Goal: Information Seeking & Learning: Learn about a topic

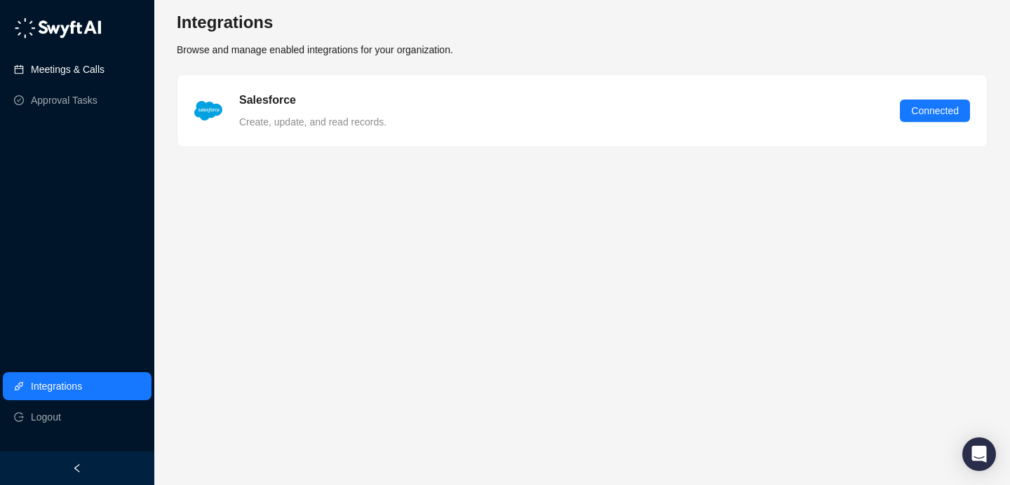
click at [93, 78] on link "Meetings & Calls" at bounding box center [68, 69] width 74 height 28
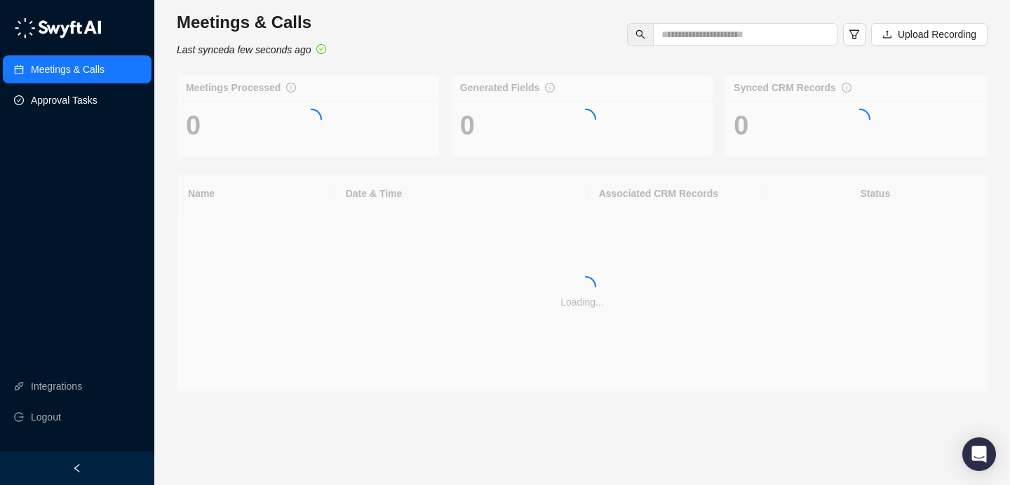
click at [81, 105] on link "Approval Tasks" at bounding box center [64, 100] width 67 height 28
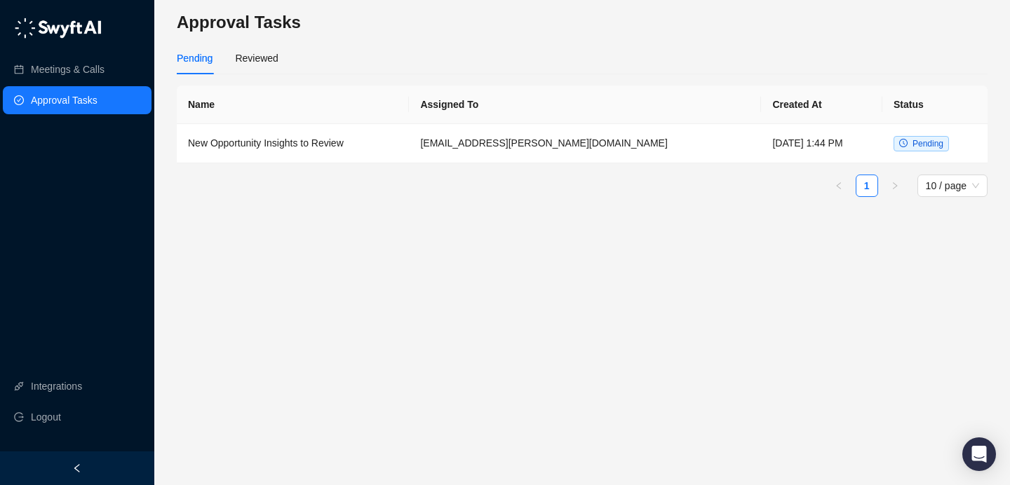
drag, startPoint x: 82, startPoint y: 80, endPoint x: 111, endPoint y: 93, distance: 31.4
click at [47, 66] on link "Meetings & Calls" at bounding box center [68, 69] width 74 height 28
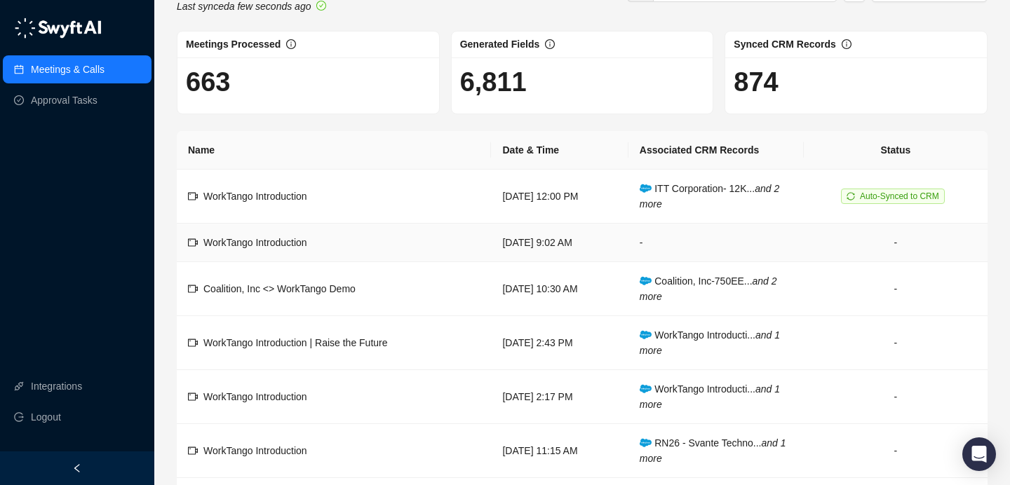
scroll to position [50, 0]
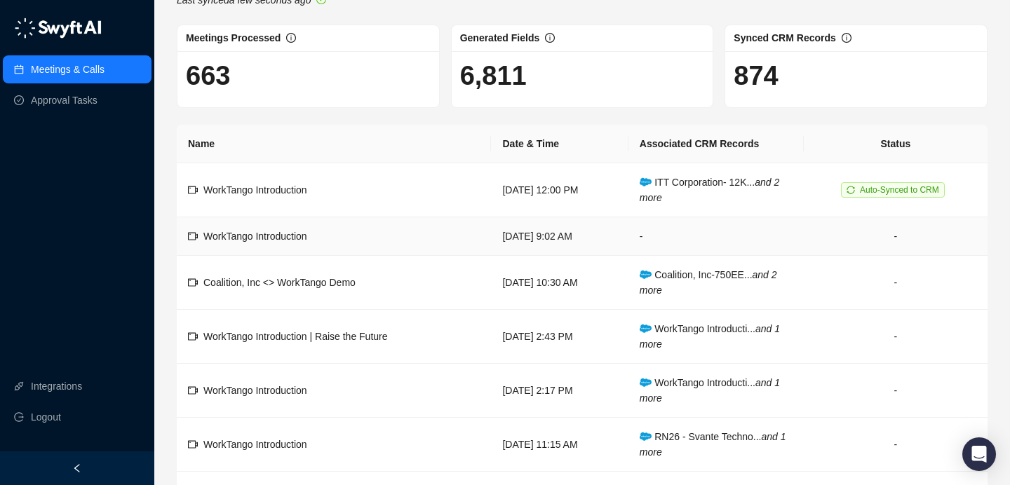
click at [701, 227] on td "-" at bounding box center [715, 236] width 175 height 39
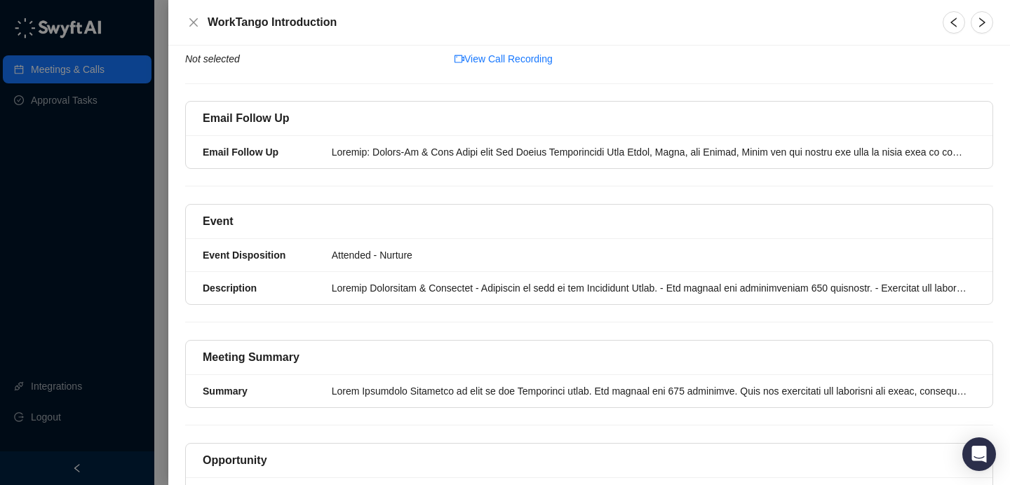
scroll to position [99, 0]
click at [480, 144] on div at bounding box center [649, 151] width 635 height 15
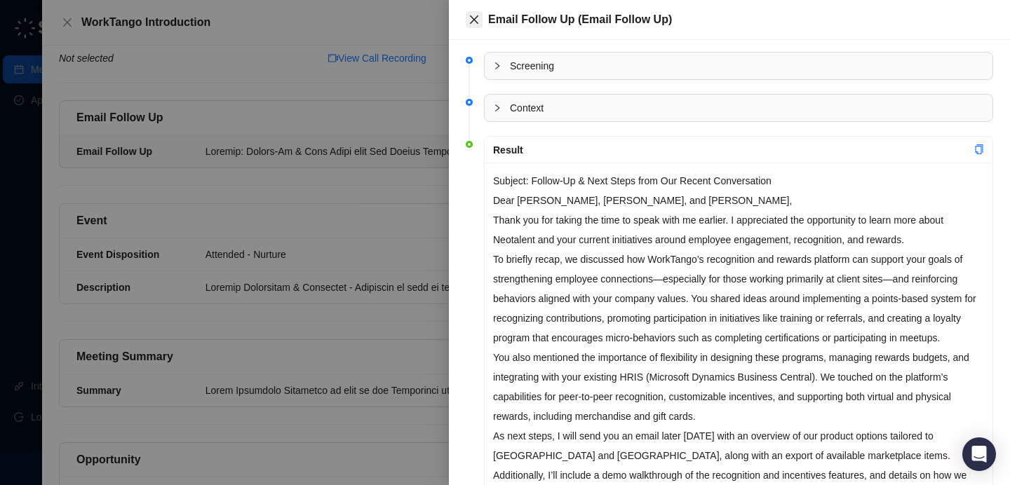
click at [474, 27] on button "Close" at bounding box center [474, 19] width 17 height 17
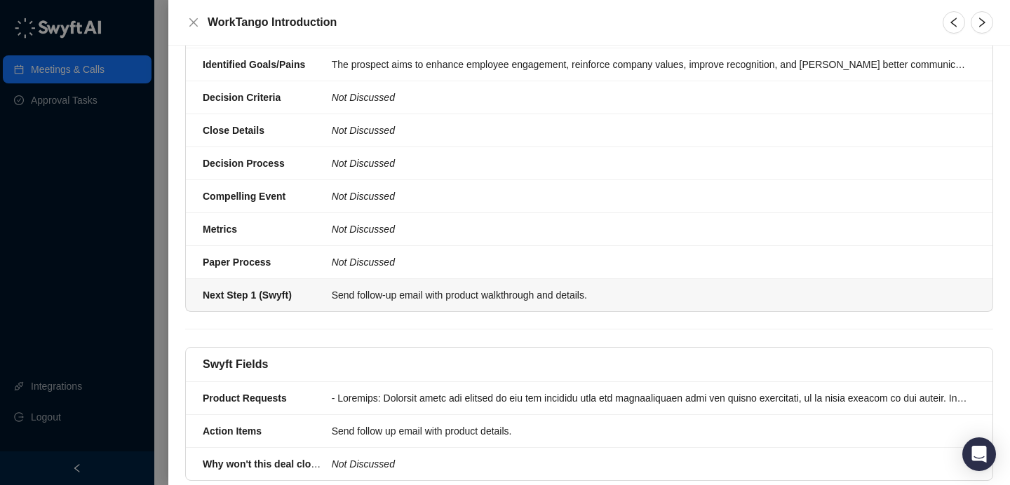
scroll to position [858, 0]
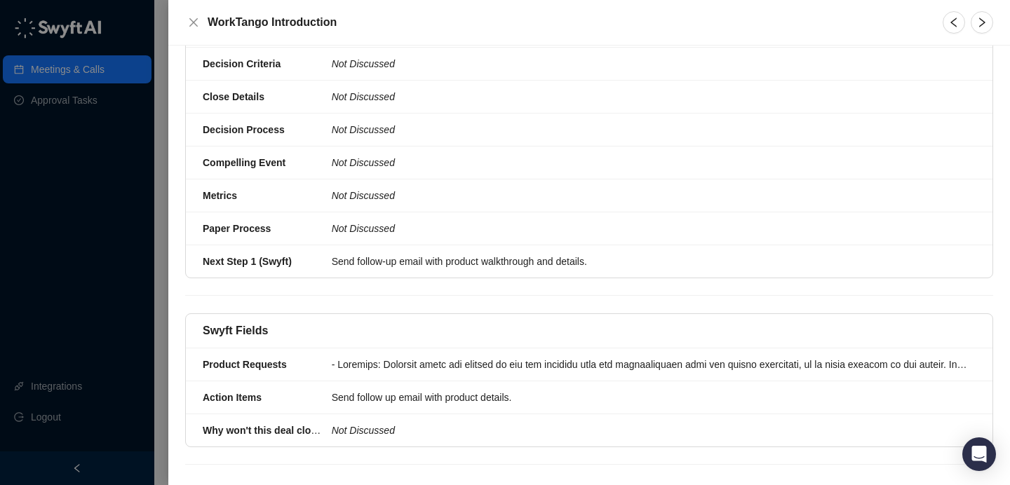
click at [105, 65] on div at bounding box center [505, 242] width 1010 height 485
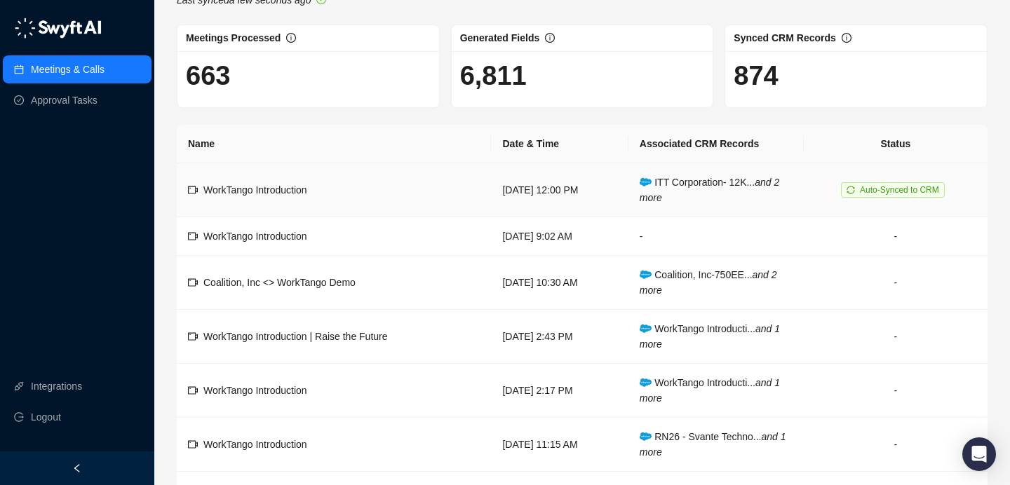
click at [886, 182] on span "Auto-Synced to CRM" at bounding box center [893, 189] width 104 height 15
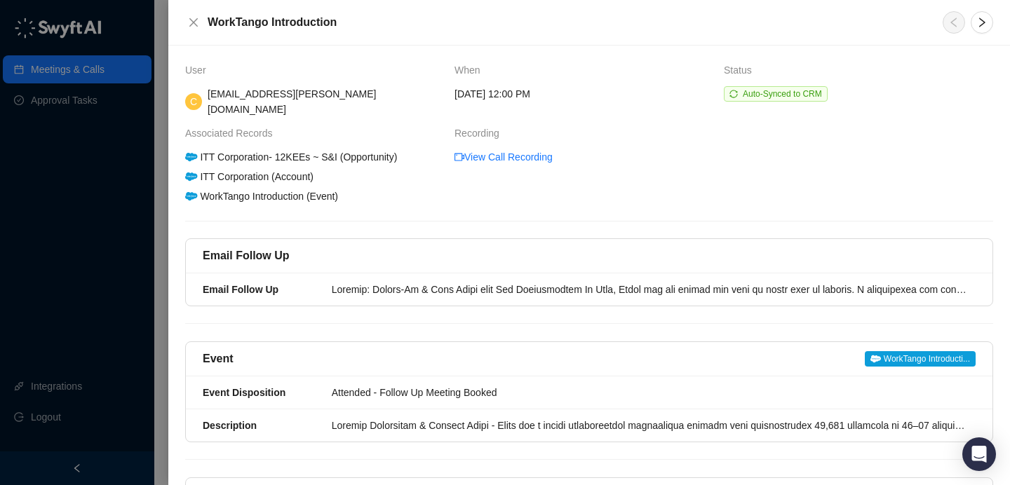
click at [780, 96] on span "Auto-Synced to CRM" at bounding box center [782, 94] width 79 height 10
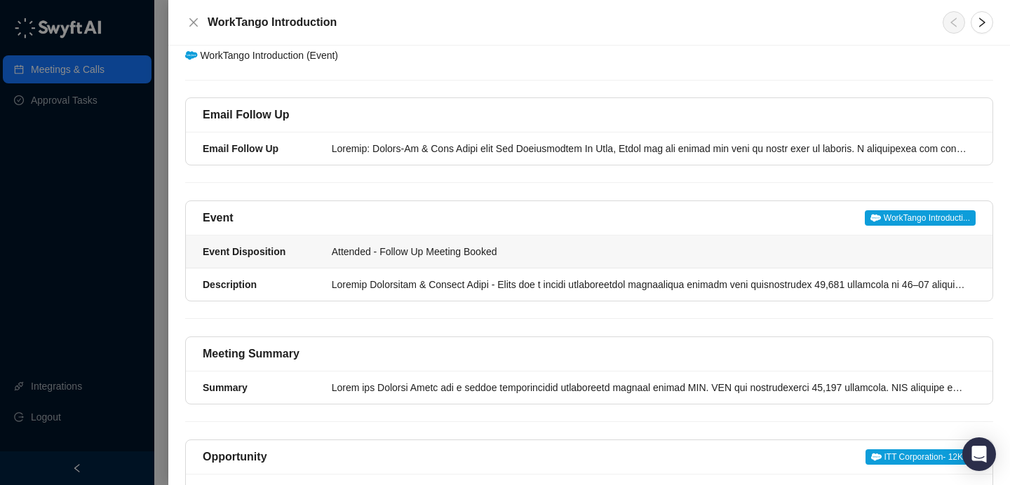
scroll to position [143, 0]
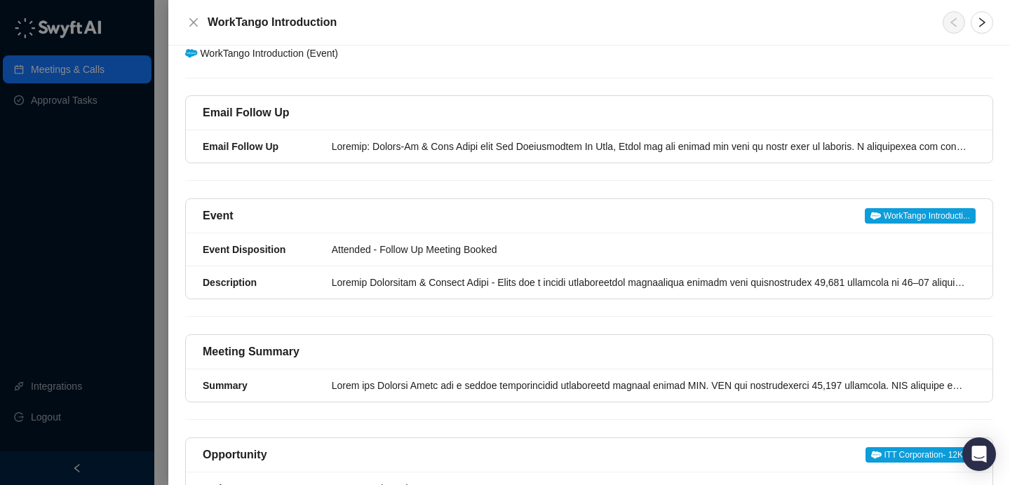
click at [948, 208] on span "WorkTango Introducti..." at bounding box center [920, 215] width 111 height 15
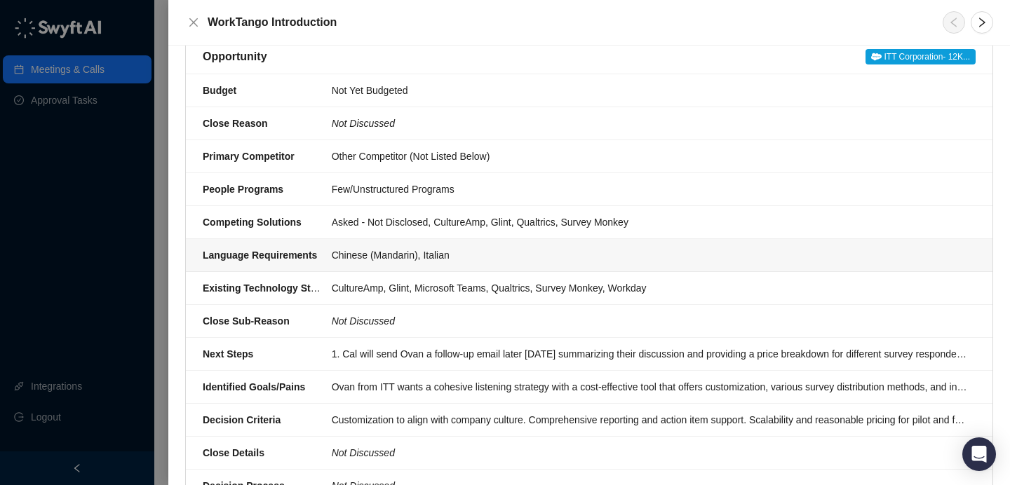
scroll to position [668, 0]
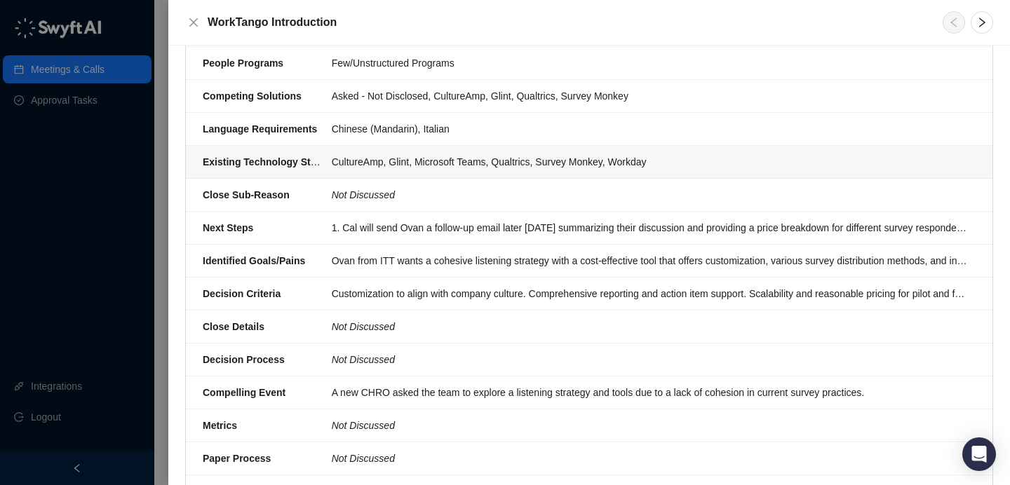
click at [509, 154] on div "CultureAmp, Glint, Microsoft Teams, Qualtrics, Survey Monkey, Workday" at bounding box center [649, 161] width 635 height 15
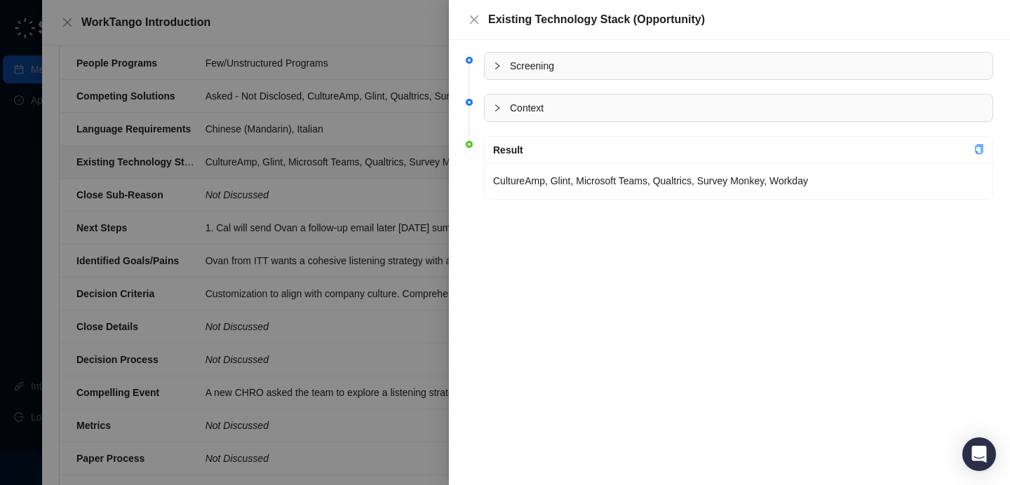
drag, startPoint x: 598, startPoint y: 194, endPoint x: 842, endPoint y: 149, distance: 248.0
click at [600, 192] on div "CultureAmp, Glint, Microsoft Teams, Qualtrics, Survey Monkey, Workday" at bounding box center [739, 181] width 508 height 36
click at [337, 153] on div at bounding box center [505, 242] width 1010 height 485
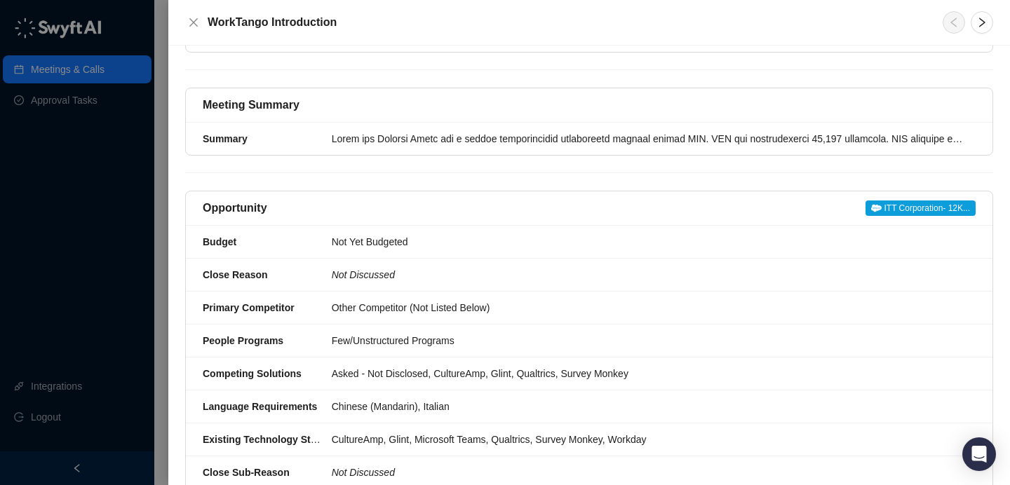
scroll to position [388, 0]
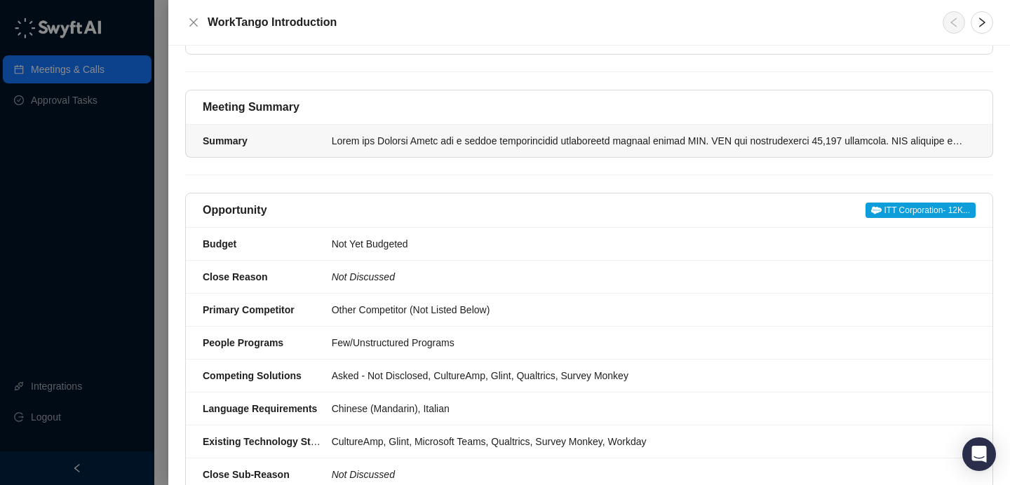
click at [462, 133] on div at bounding box center [649, 140] width 635 height 15
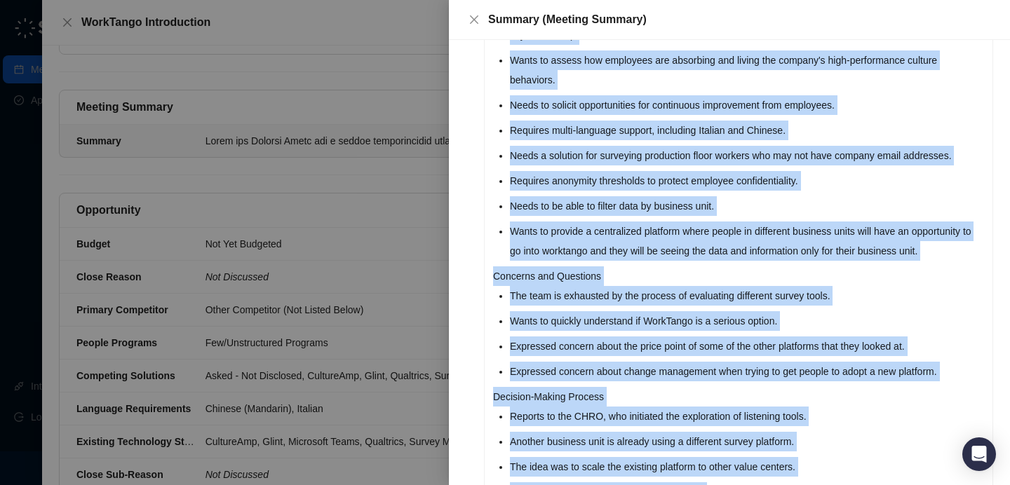
scroll to position [620, 0]
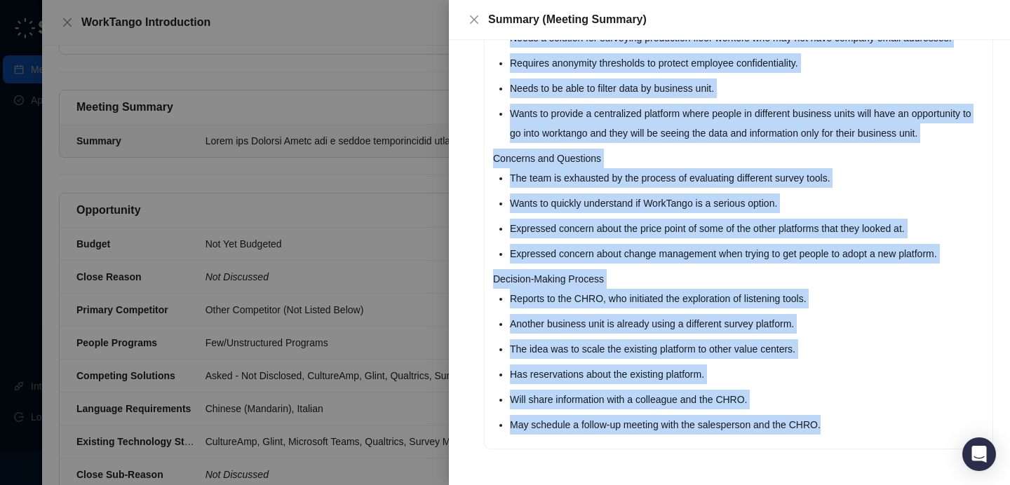
drag, startPoint x: 494, startPoint y: 184, endPoint x: 908, endPoint y: 429, distance: 480.2
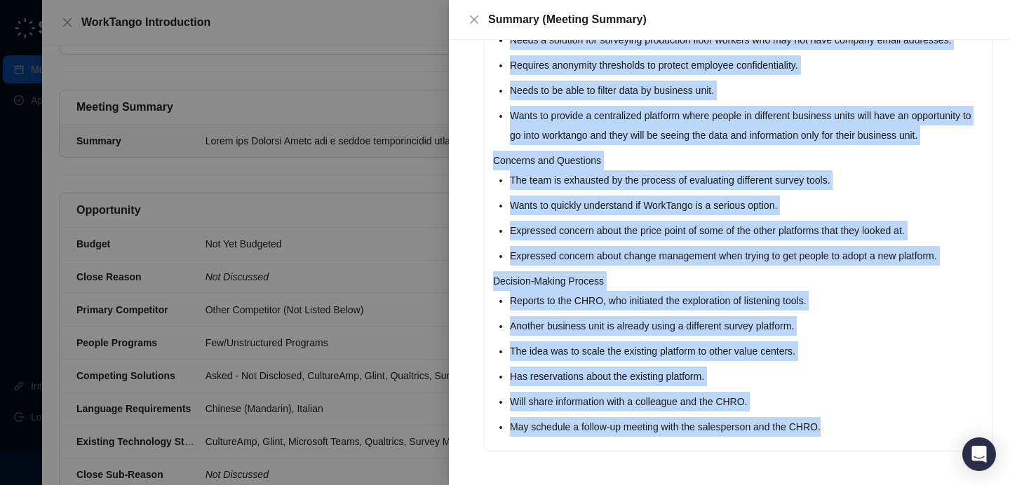
scroll to position [617, 0]
copy div "About the Company Works for a global manufacturing engineering company called I…"
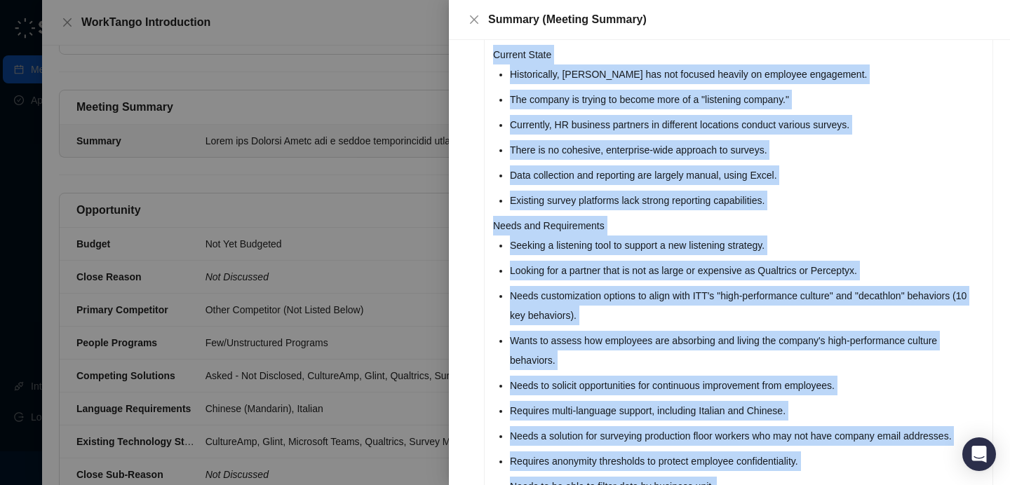
scroll to position [0, 0]
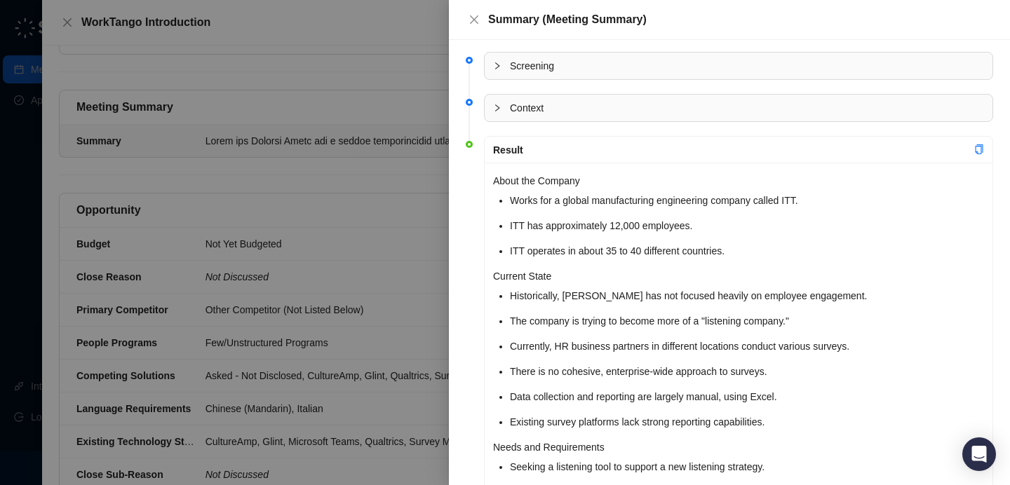
click at [499, 140] on div "Result" at bounding box center [739, 150] width 508 height 27
click at [503, 67] on div at bounding box center [501, 65] width 17 height 15
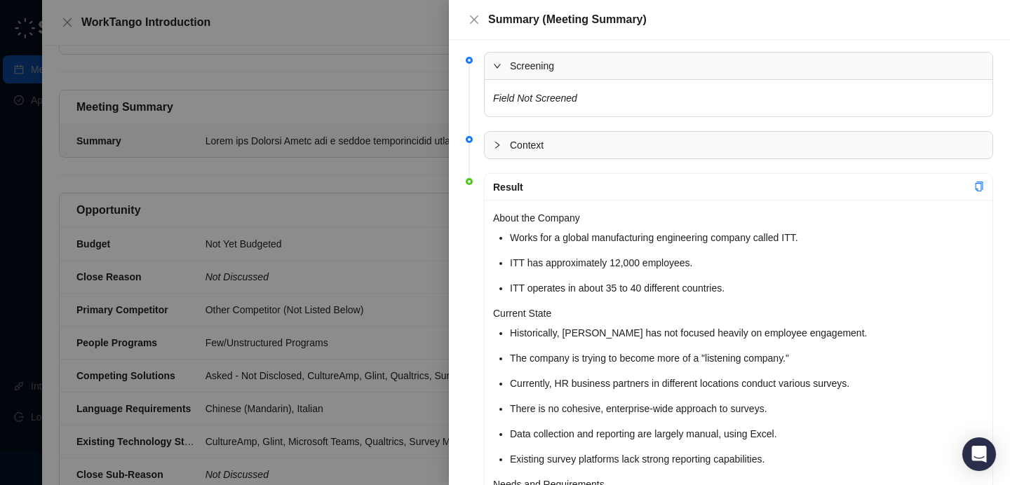
click at [503, 67] on div at bounding box center [501, 65] width 17 height 15
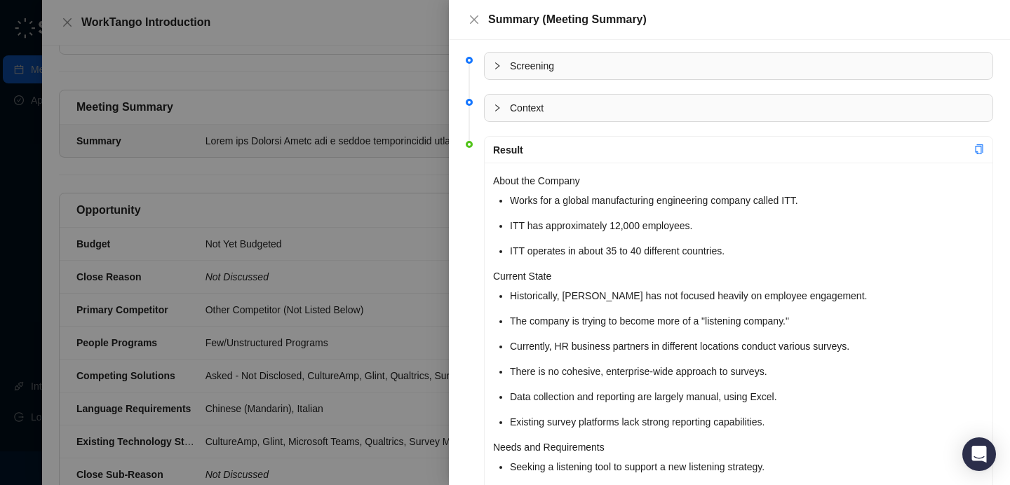
click at [497, 104] on icon "collapsed" at bounding box center [497, 108] width 8 height 8
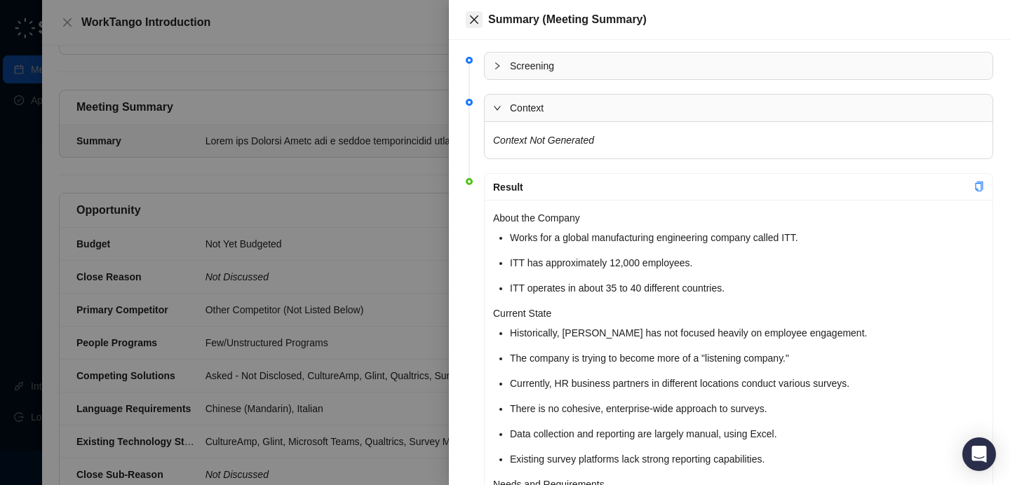
click at [480, 19] on button "Close" at bounding box center [474, 19] width 17 height 17
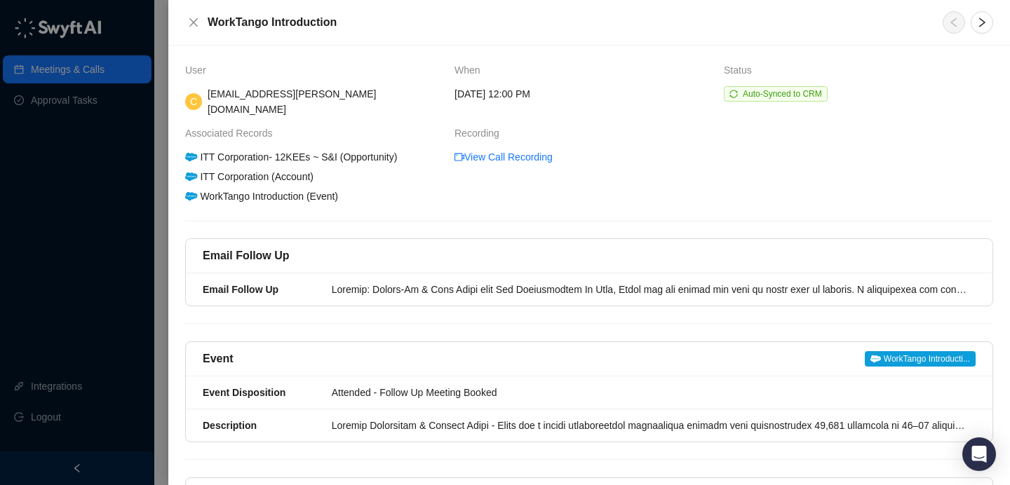
click at [297, 169] on div "ITT Corporation (Account)" at bounding box center [249, 176] width 133 height 15
click at [807, 94] on span "Auto-Synced to CRM" at bounding box center [782, 94] width 79 height 10
click at [198, 25] on icon "close" at bounding box center [193, 22] width 11 height 11
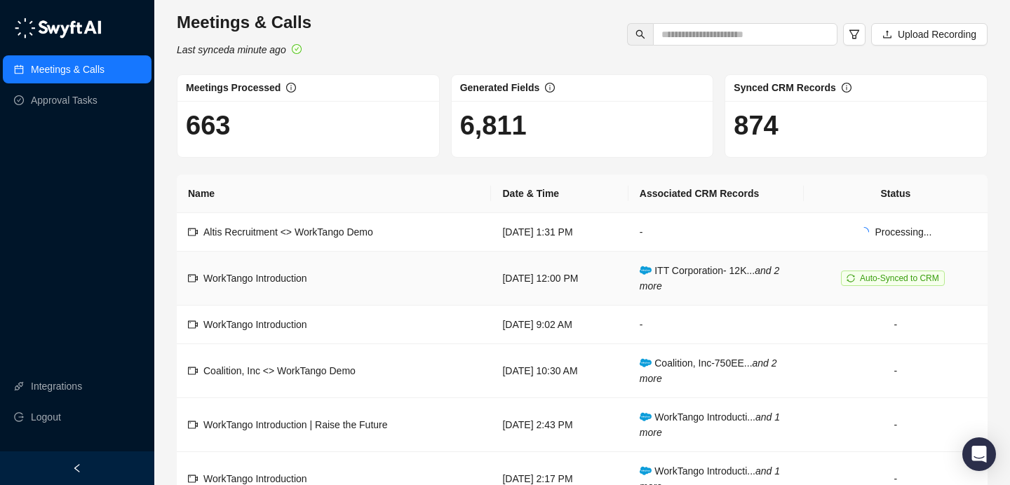
click at [884, 281] on span "Auto-Synced to CRM" at bounding box center [899, 279] width 79 height 10
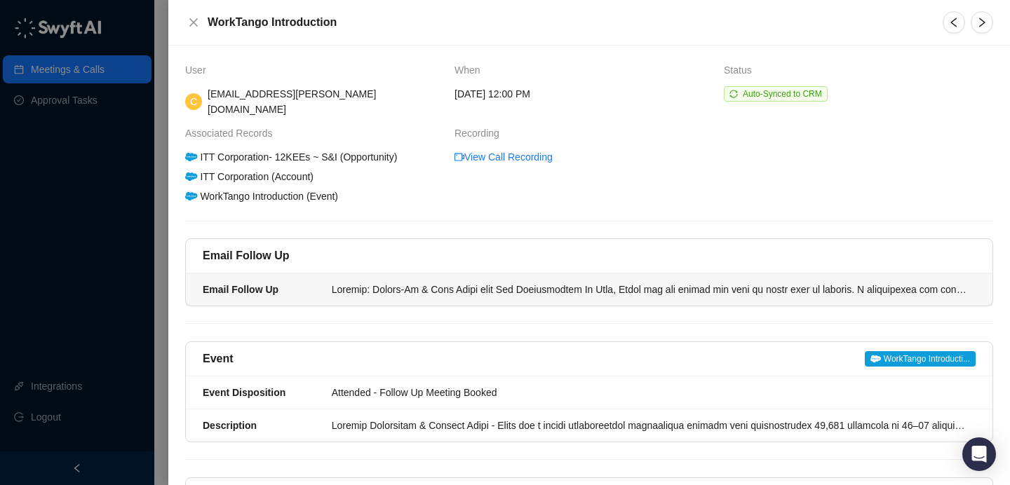
click at [681, 282] on div at bounding box center [649, 289] width 635 height 15
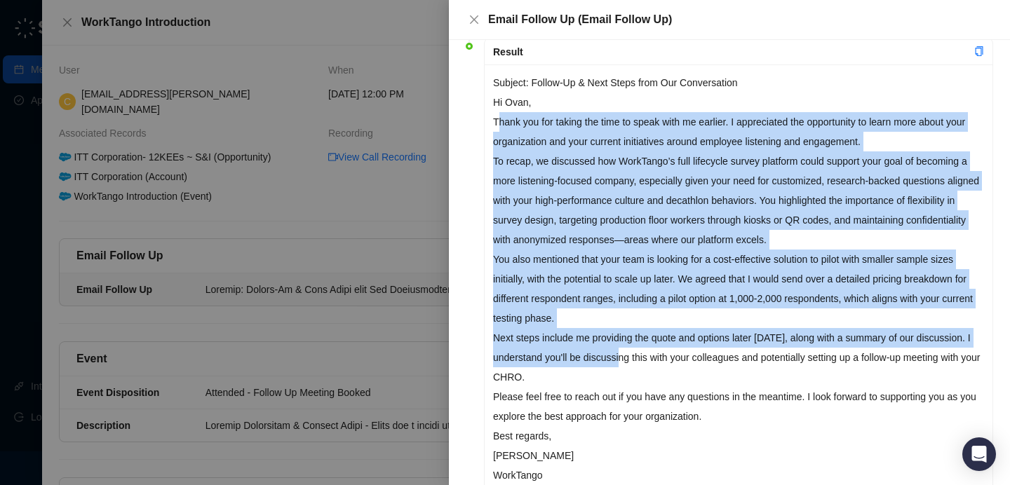
scroll to position [163, 0]
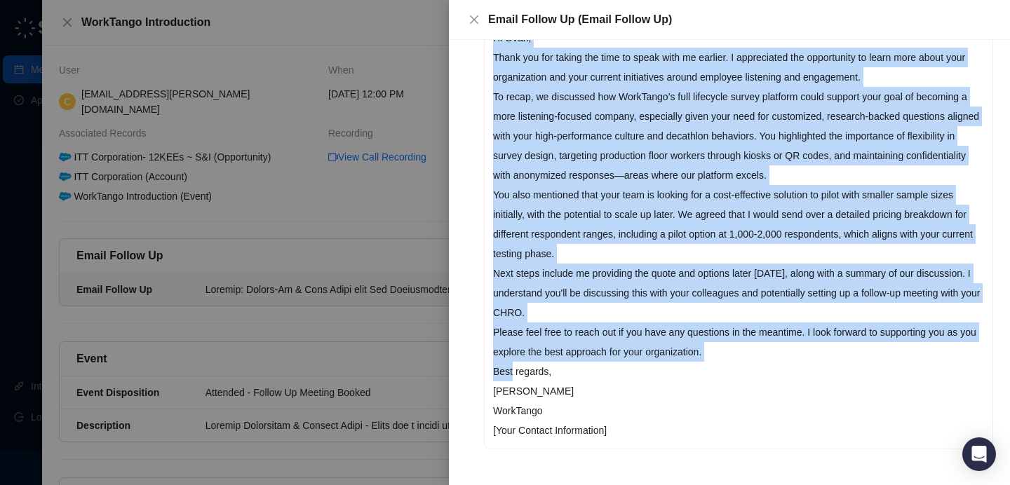
drag, startPoint x: 498, startPoint y: 127, endPoint x: 513, endPoint y: 372, distance: 246.0
copy div "Lo Ipsu, Dolor sit ame consec adi elit se doeiu temp in utlabor. E doloremagna …"
